Goal: Find specific page/section: Find specific page/section

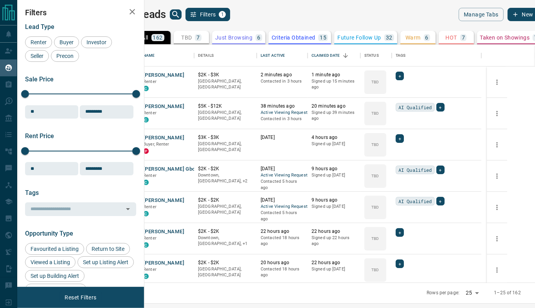
scroll to position [233, 381]
click at [180, 14] on icon "search button" at bounding box center [175, 14] width 9 height 9
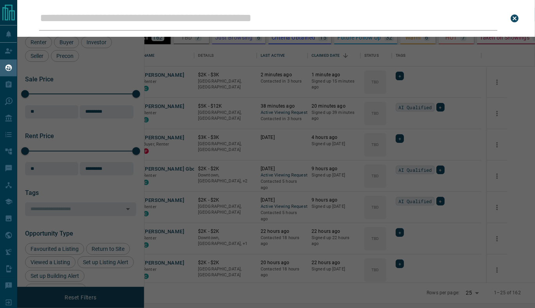
click at [186, 16] on input "Leads Search Bar" at bounding box center [268, 18] width 458 height 24
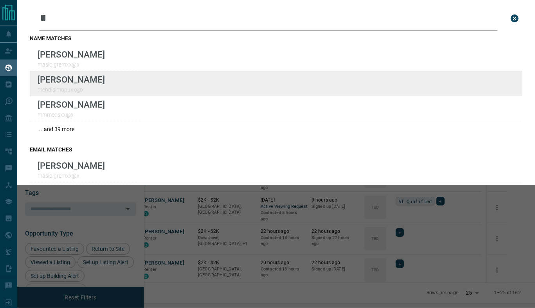
type input "*"
